Goal: Task Accomplishment & Management: Use online tool/utility

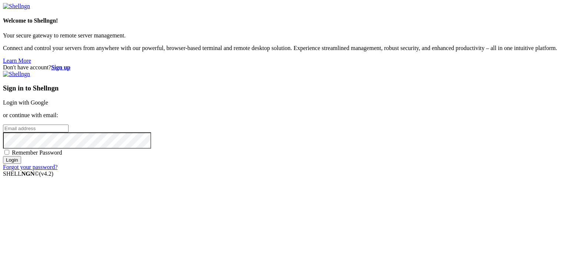
click at [48, 99] on link "Login with Google" at bounding box center [25, 102] width 45 height 6
click at [69, 129] on input "email" at bounding box center [36, 129] width 66 height 8
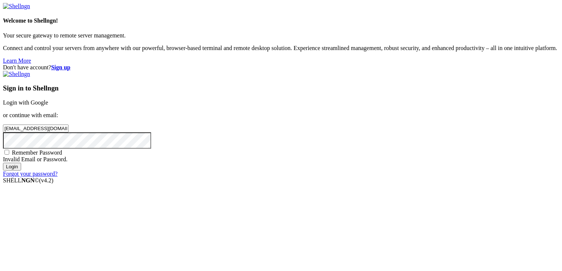
type input "[EMAIL_ADDRESS][DOMAIN_NAME]"
click at [62, 156] on span "Remember Password" at bounding box center [37, 152] width 50 height 6
click at [9, 155] on input "Remember Password" at bounding box center [6, 152] width 5 height 5
checkbox input "true"
click at [339, 177] on div "Sign in to Shellngn Login with Google or continue with email: [EMAIL_ADDRESS][D…" at bounding box center [281, 124] width 556 height 106
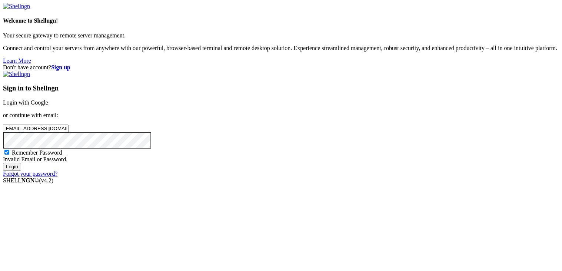
click at [21, 170] on input "Login" at bounding box center [12, 167] width 18 height 8
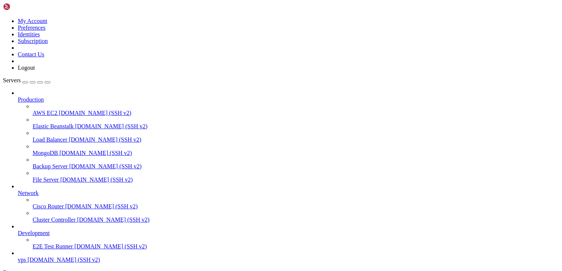
scroll to position [27, 0]
click at [53, 256] on span "[DOMAIN_NAME] (SSH v2)" at bounding box center [63, 259] width 73 height 6
click at [68, 256] on link "vps [DOMAIN_NAME] (SSH v2)" at bounding box center [288, 259] width 541 height 7
